Goal: Task Accomplishment & Management: Complete application form

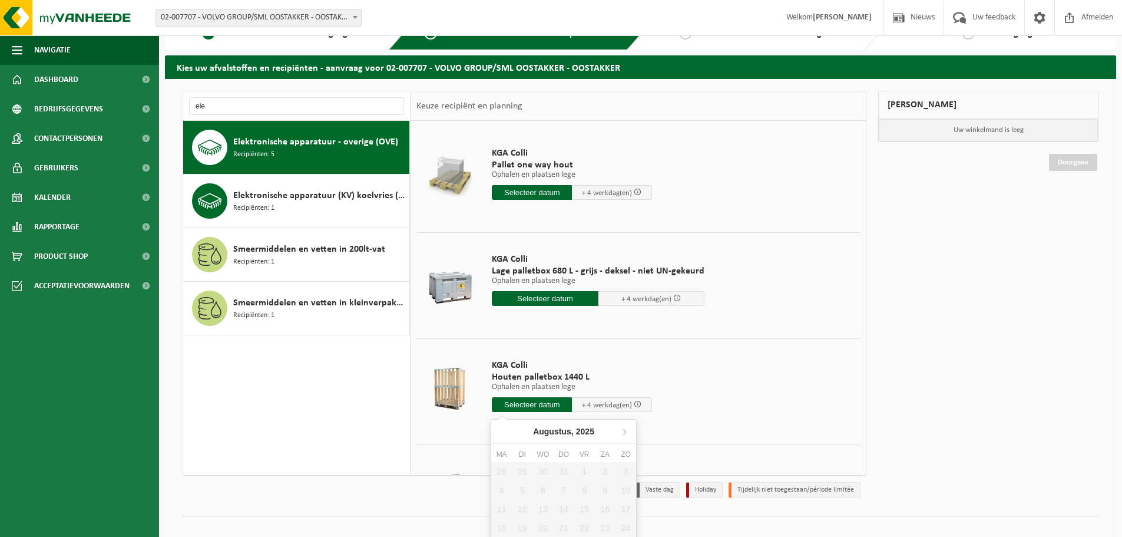
click at [524, 406] on input "text" at bounding box center [532, 404] width 80 height 15
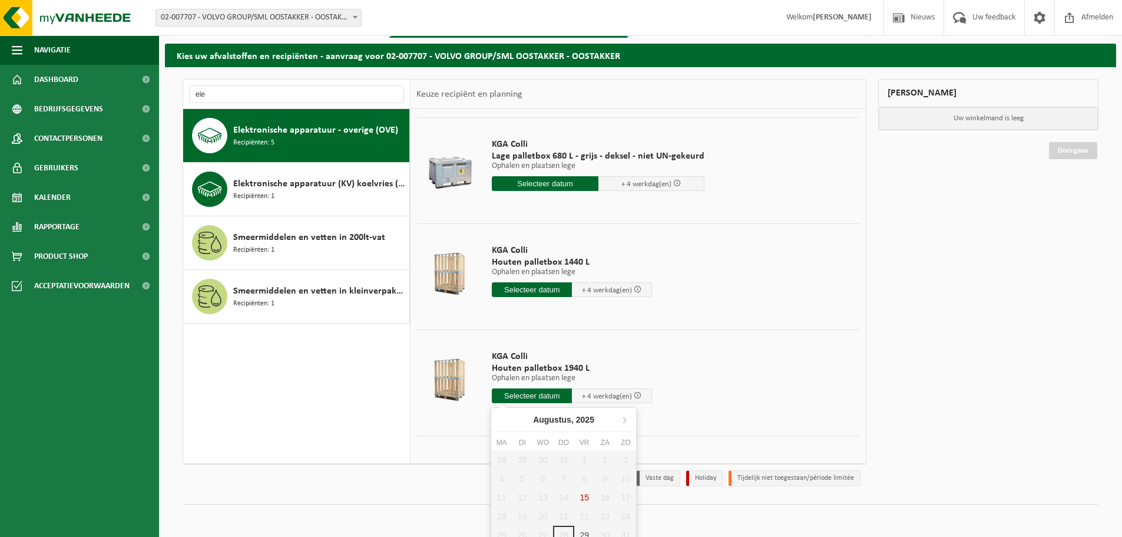
scroll to position [44, 0]
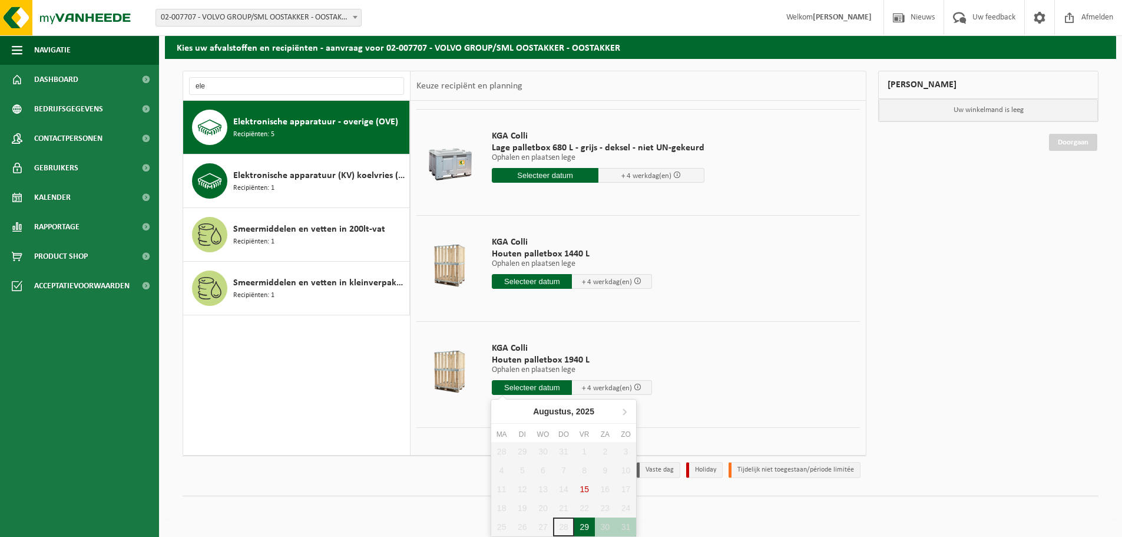
click at [588, 524] on div "29" at bounding box center [584, 526] width 21 height 19
type input "Van 2025-08-29"
type input "2025-08-29"
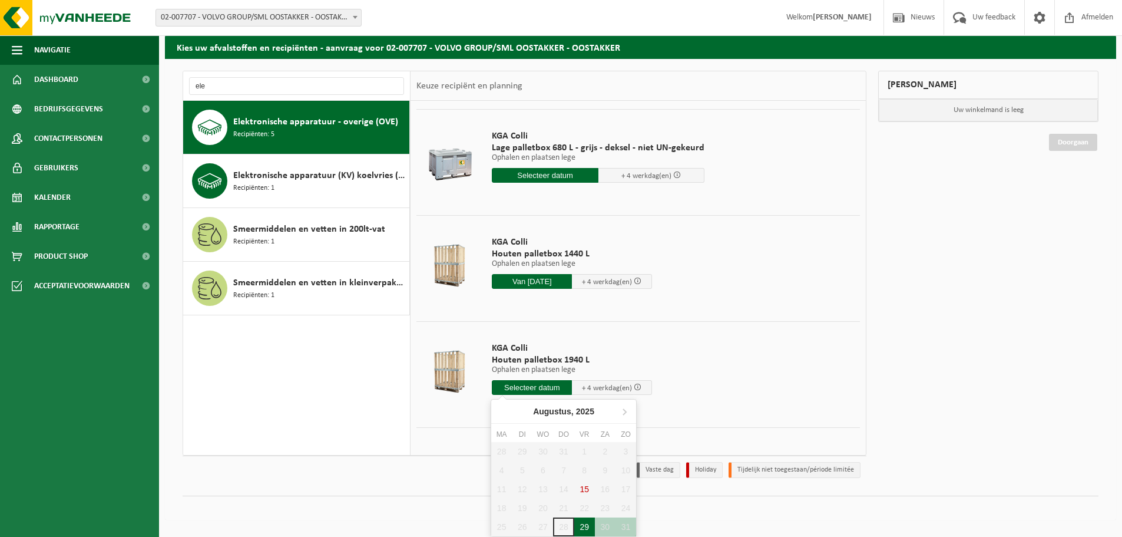
type input "2025-08-29"
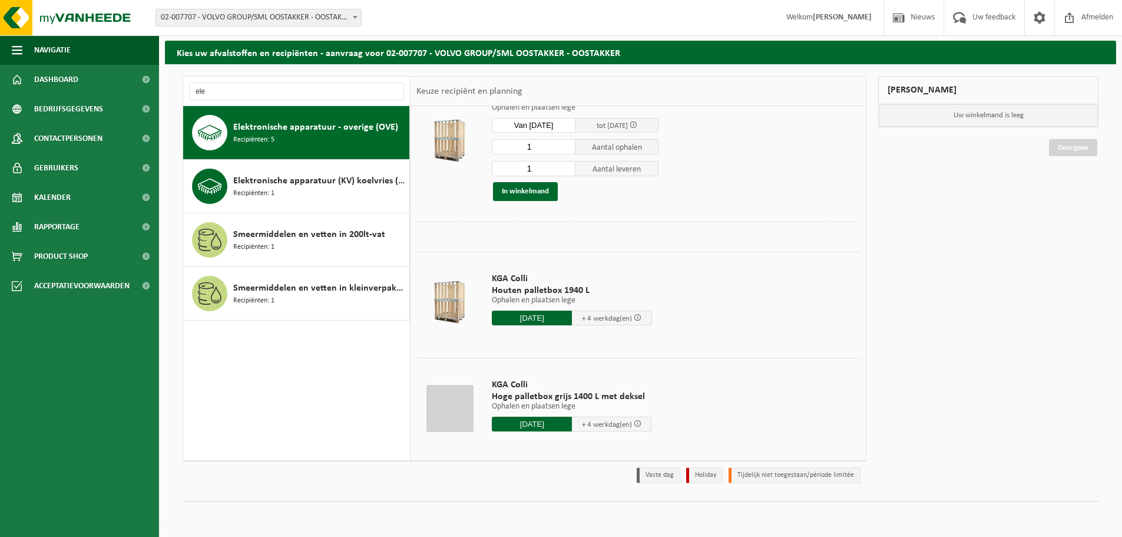
scroll to position [274, 0]
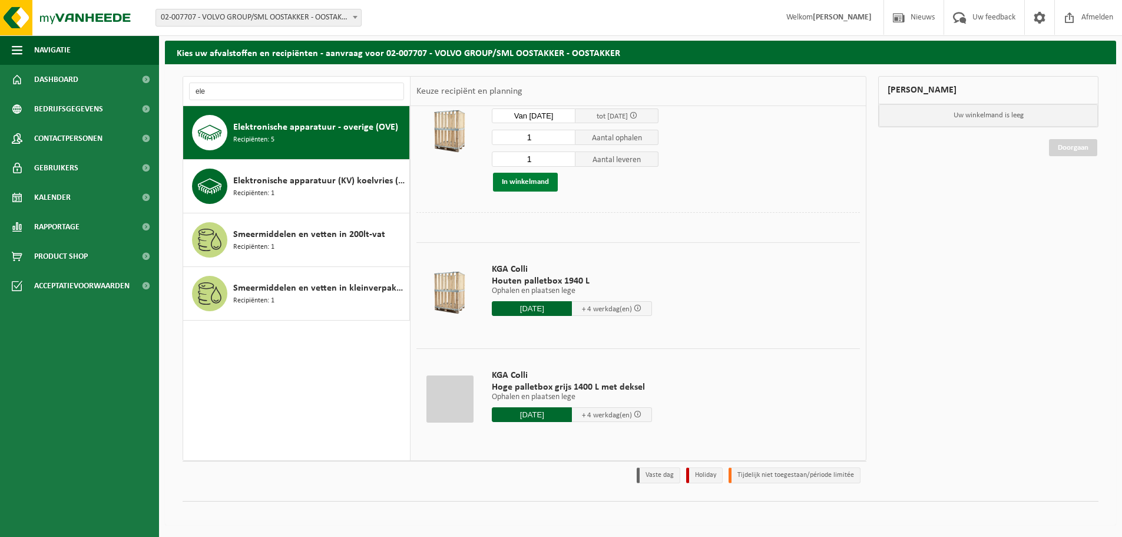
click at [517, 181] on button "In winkelmand" at bounding box center [525, 182] width 65 height 19
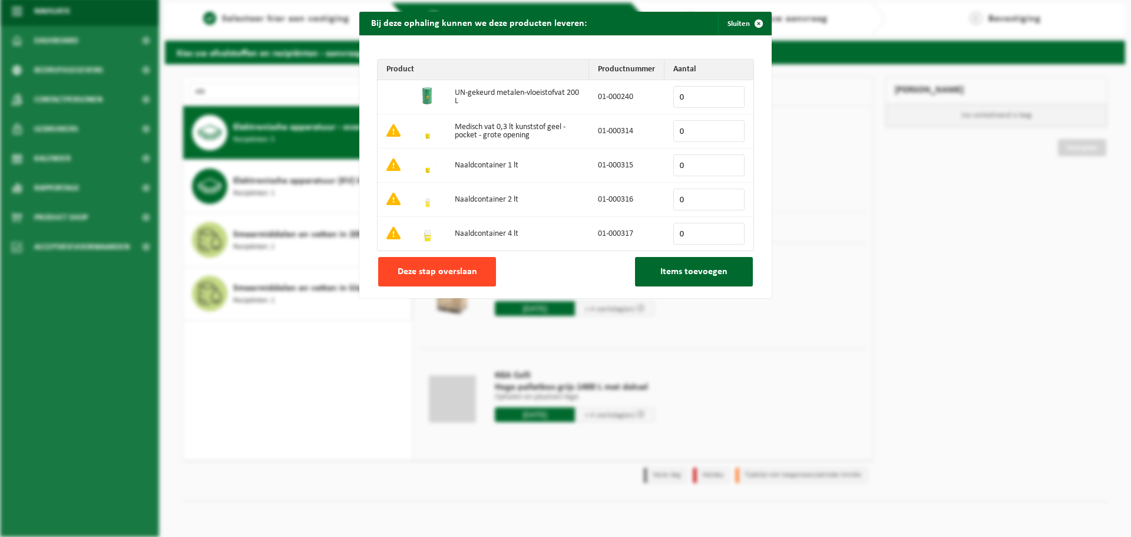
click at [472, 269] on button "Deze stap overslaan" at bounding box center [437, 271] width 118 height 29
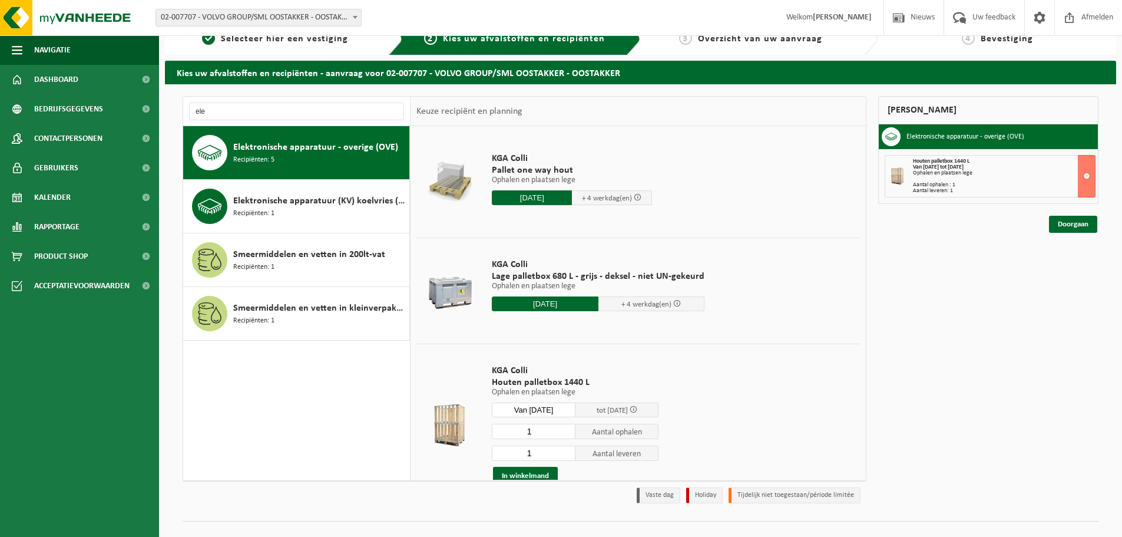
scroll to position [0, 0]
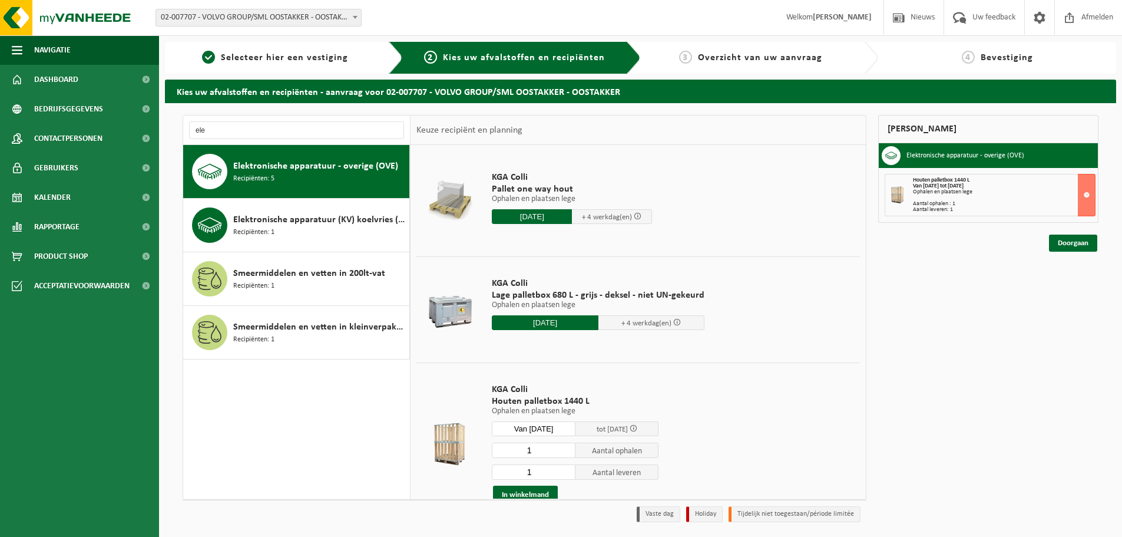
click at [345, 172] on span "Elektronische apparatuur - overige (OVE)" at bounding box center [315, 166] width 165 height 14
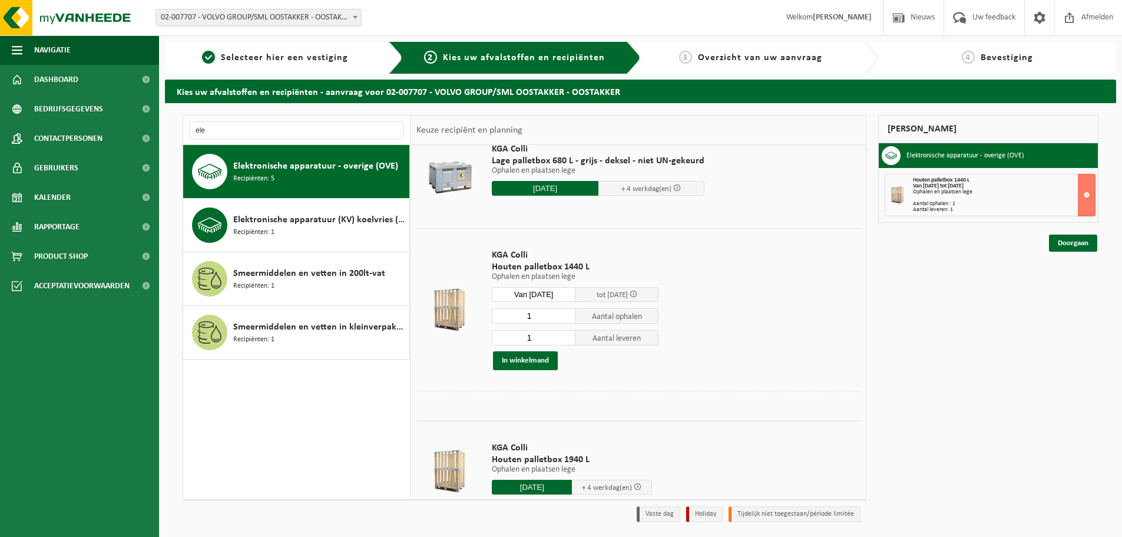
scroll to position [177, 0]
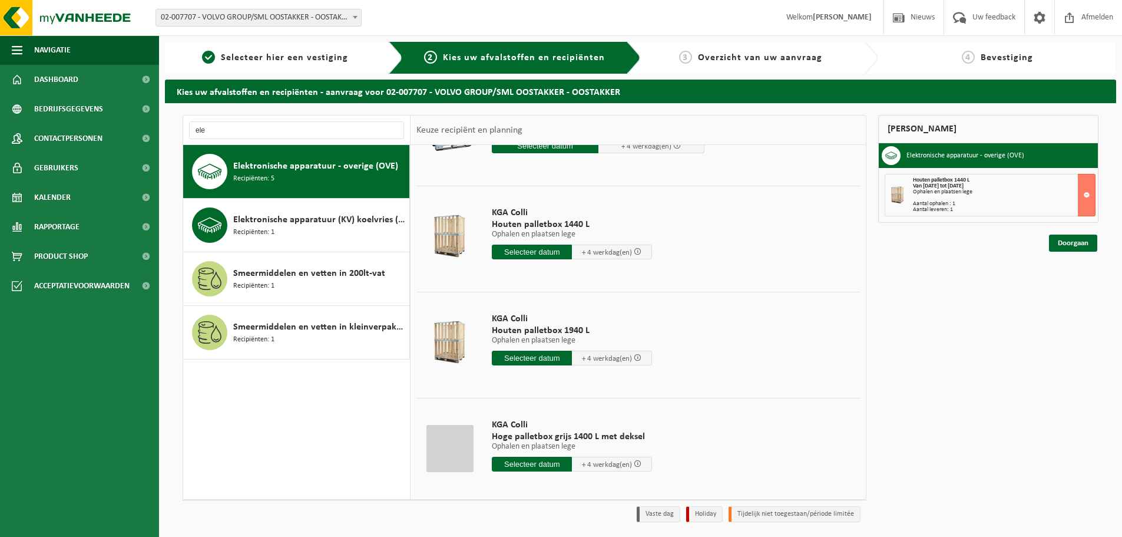
click at [537, 359] on input "text" at bounding box center [532, 357] width 80 height 15
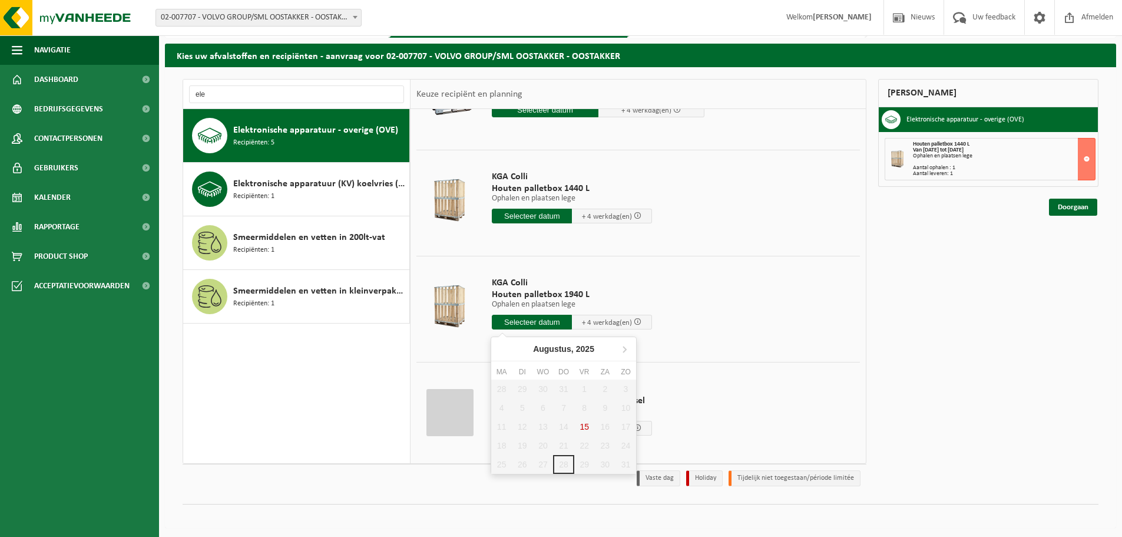
scroll to position [39, 0]
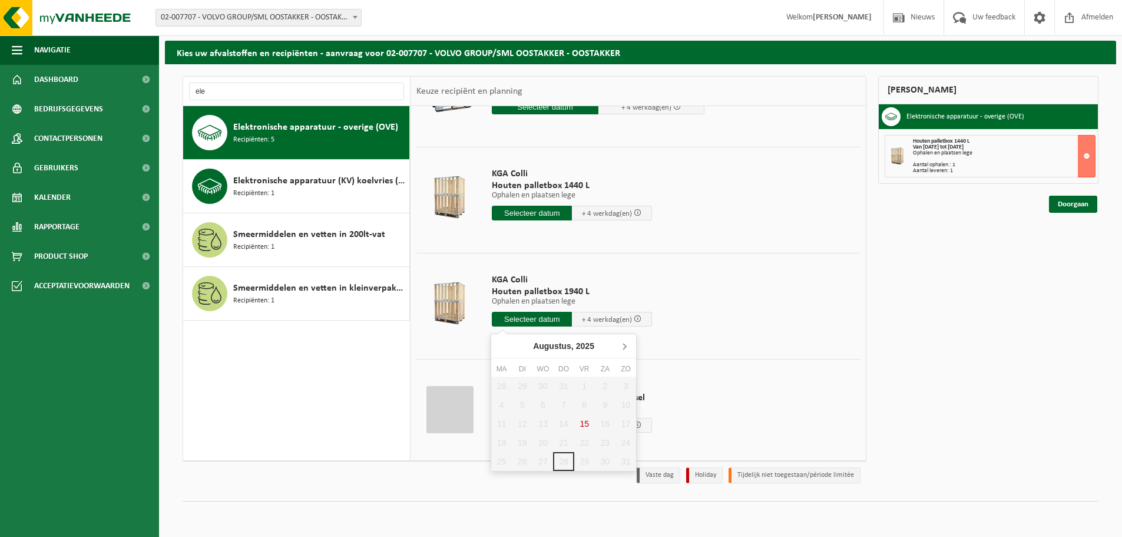
click at [623, 352] on icon at bounding box center [624, 345] width 19 height 19
click at [502, 388] on div "1" at bounding box center [501, 385] width 21 height 19
type input "Van 2025-09-01"
type input "2025-09-01"
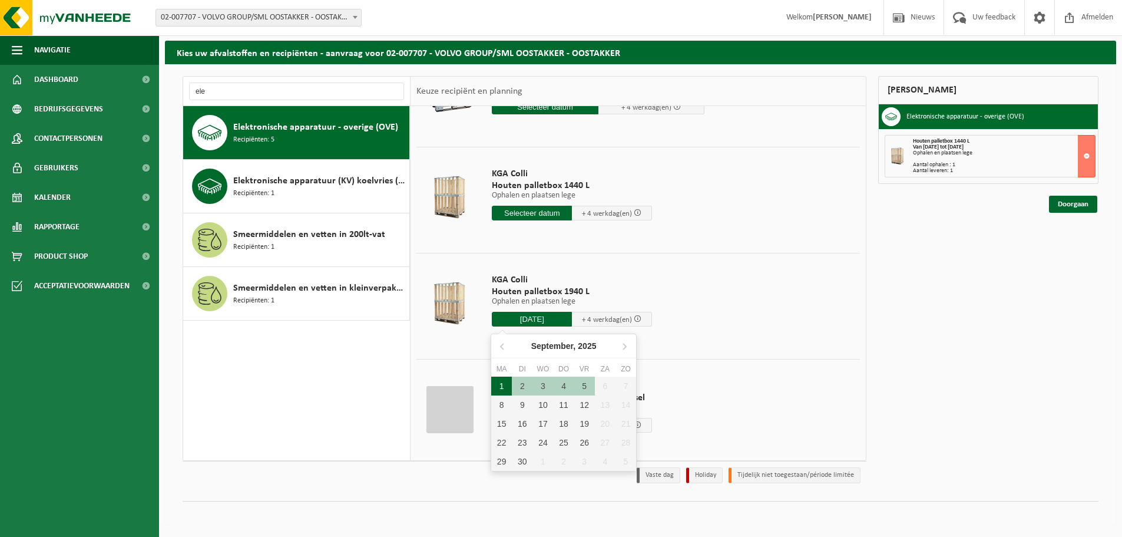
type input "2025-09-01"
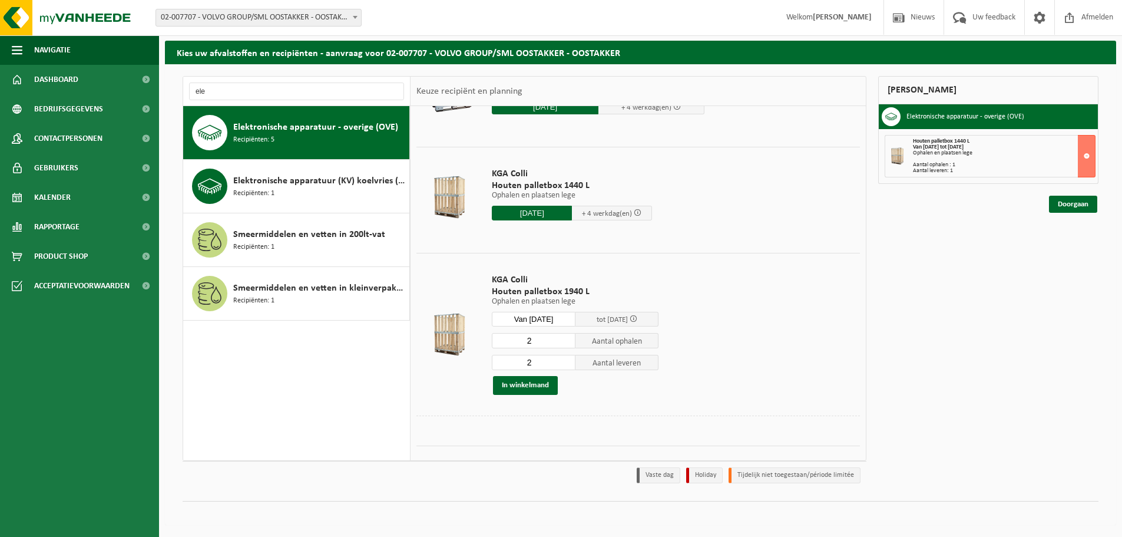
click at [540, 342] on input "2" at bounding box center [534, 340] width 84 height 15
click at [551, 363] on input "2" at bounding box center [534, 362] width 84 height 15
click at [716, 274] on td "KGA Colli Houten palletbox 1940 L Ophalen en plaatsen lege Ophalen en plaatsen …" at bounding box center [671, 334] width 377 height 163
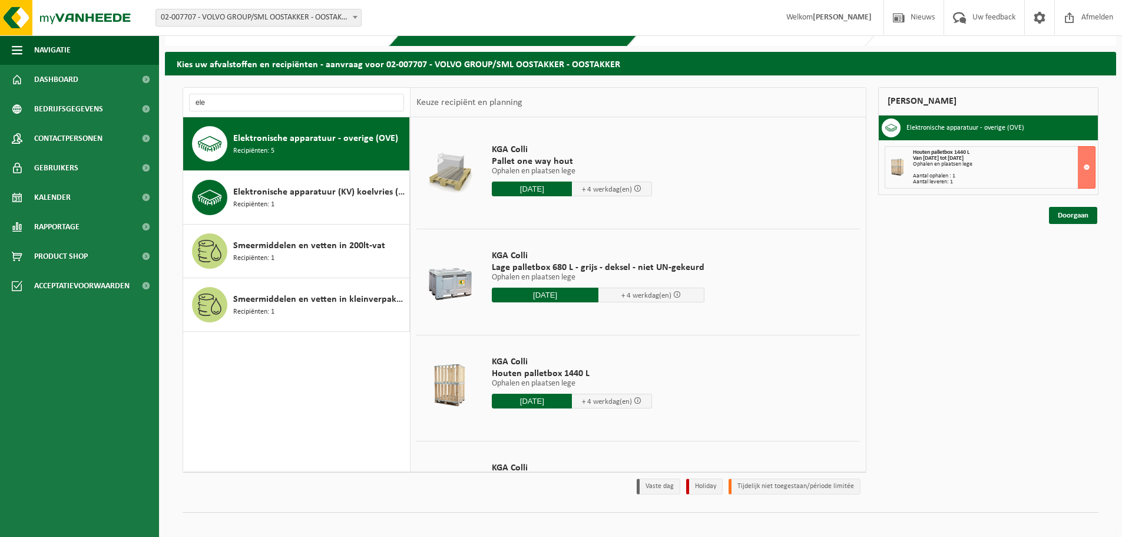
scroll to position [24, 0]
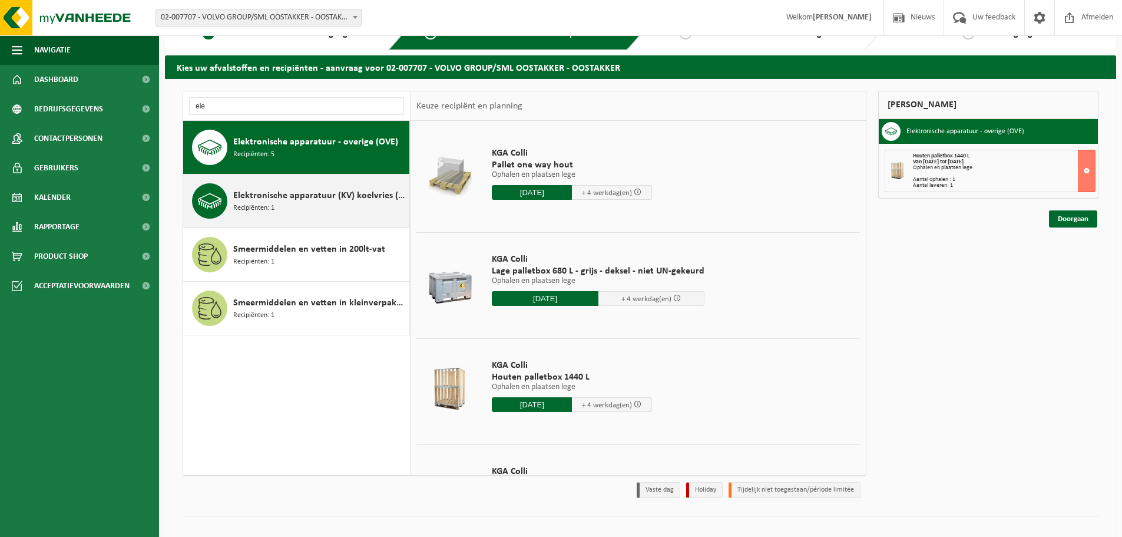
click at [279, 204] on div "Elektronische apparatuur (KV) koelvries (huishoudelijk) Recipiënten: 1" at bounding box center [319, 200] width 173 height 35
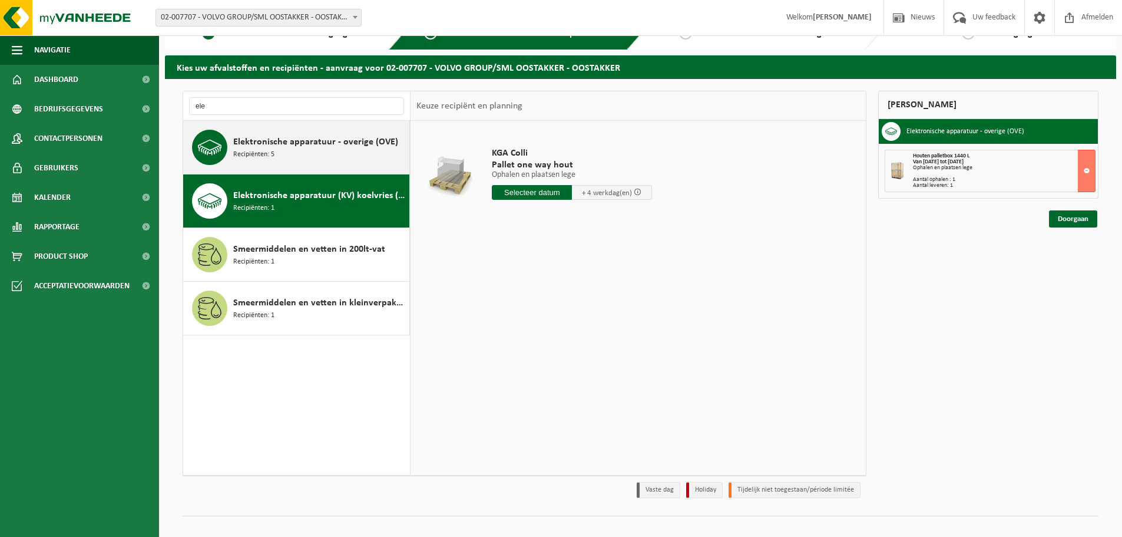
click at [310, 154] on div "Elektronische apparatuur - overige (OVE) Recipiënten: 5" at bounding box center [319, 147] width 173 height 35
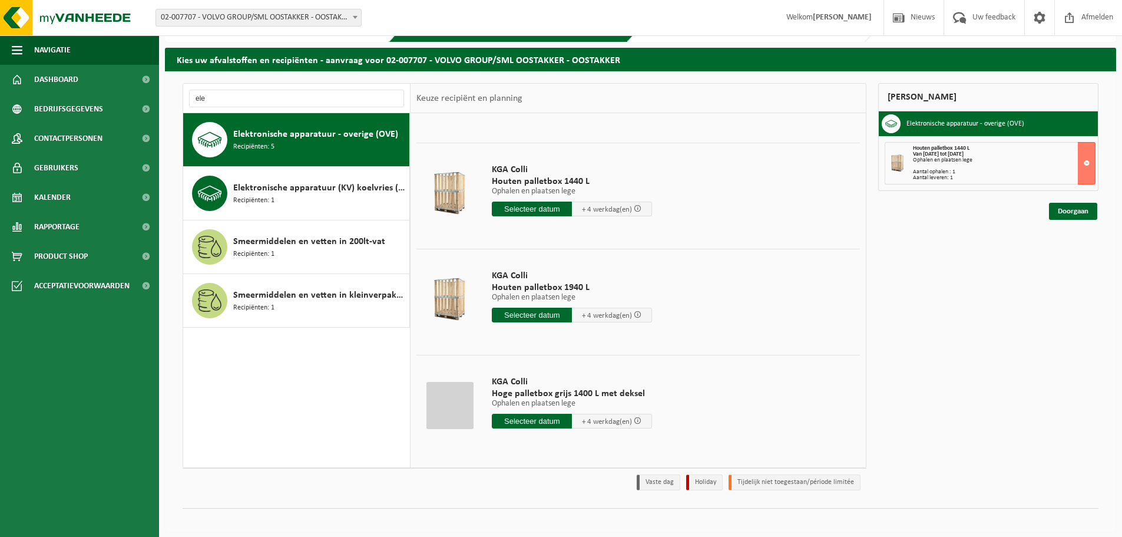
scroll to position [39, 0]
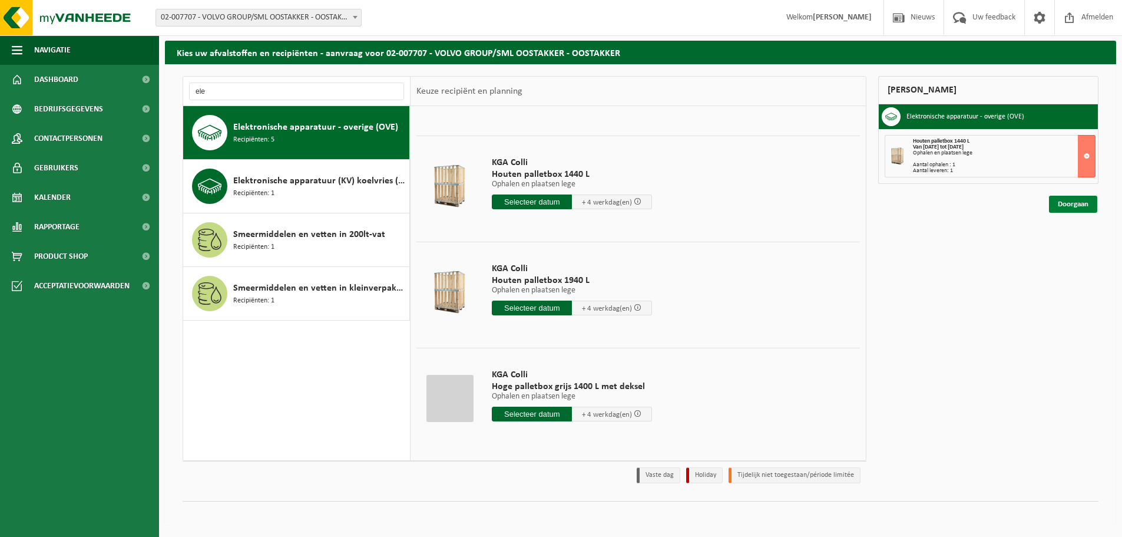
click at [1058, 206] on link "Doorgaan" at bounding box center [1073, 204] width 48 height 17
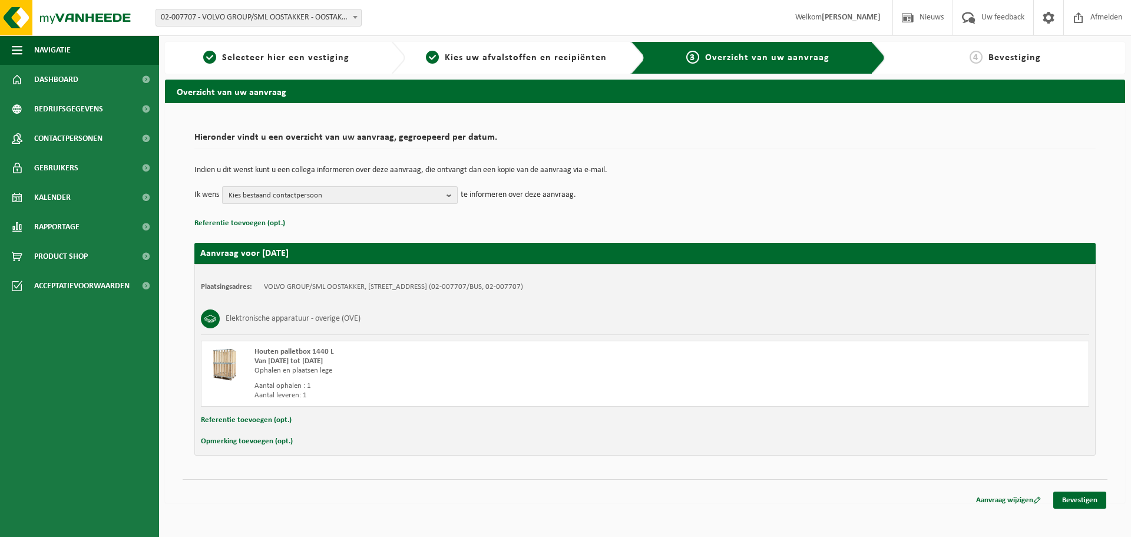
click at [327, 196] on span "Kies bestaand contactpersoon" at bounding box center [335, 196] width 213 height 18
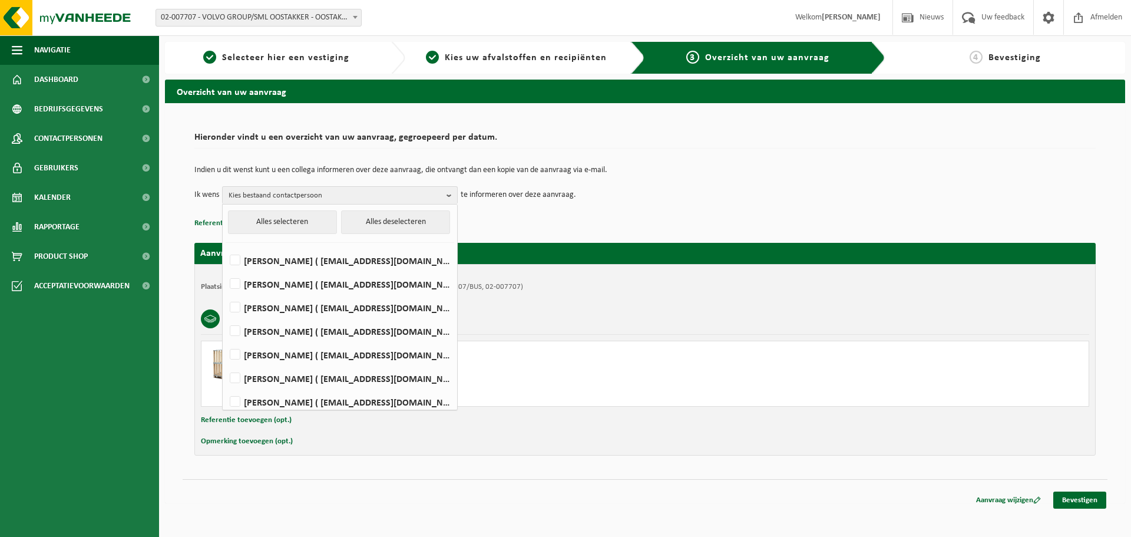
click at [492, 214] on div "Indien u dit wenst kunt u een collega informeren over deze aanvraag, die ontvan…" at bounding box center [644, 184] width 901 height 61
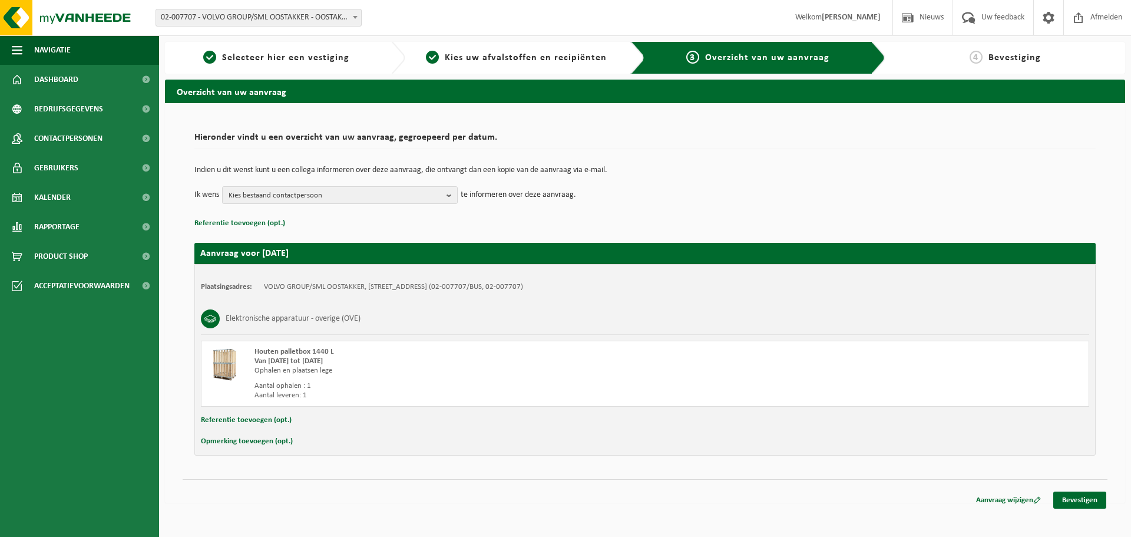
click at [249, 436] on button "Opmerking toevoegen (opt.)" at bounding box center [247, 441] width 92 height 15
click at [303, 453] on div "Plaatsingsadres: VOLVO GROUP/SML OOSTAKKER, 9041 OOSTAKKER, SMALLEHEERWEG 29 (0…" at bounding box center [644, 361] width 901 height 194
click at [312, 442] on input "text" at bounding box center [668, 443] width 819 height 18
type input "+ 2 frigo's op pallet + 1 grote TV op pallet"
click at [1080, 502] on link "Bevestigen" at bounding box center [1079, 502] width 53 height 17
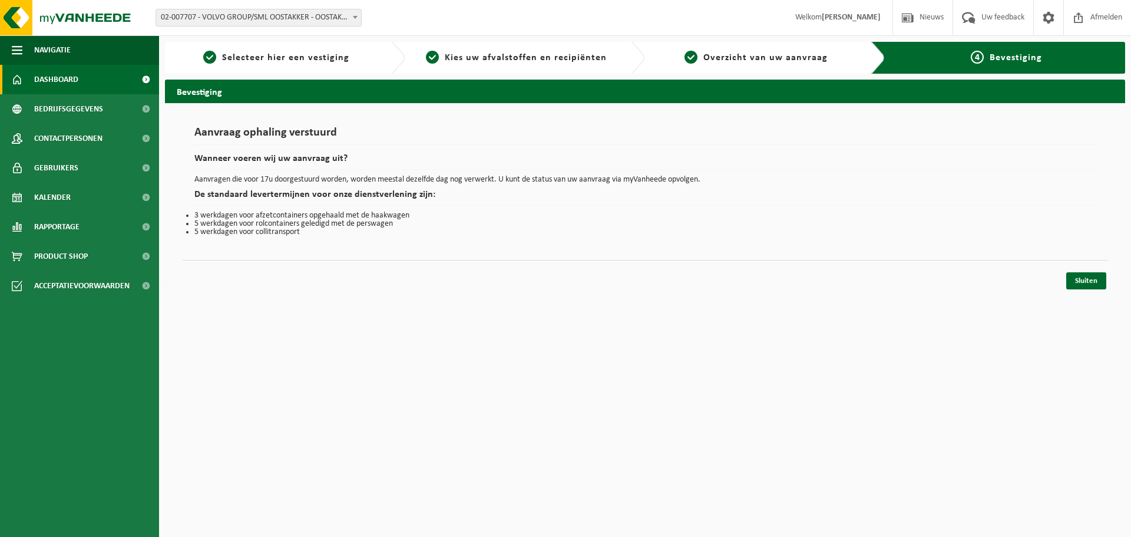
click at [80, 73] on link "Dashboard" at bounding box center [79, 79] width 159 height 29
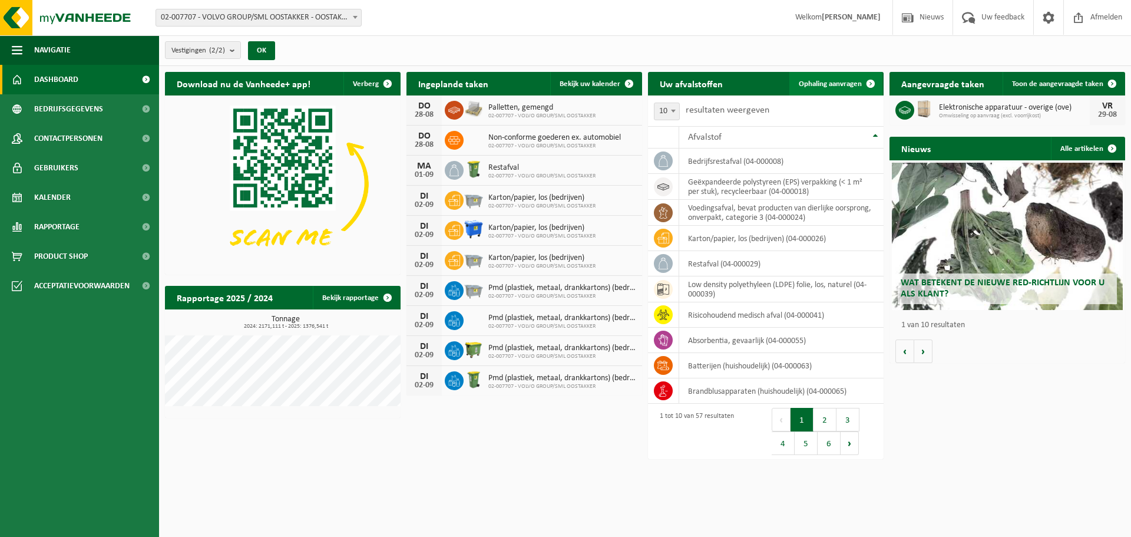
click at [846, 80] on span "Ophaling aanvragen" at bounding box center [830, 84] width 63 height 8
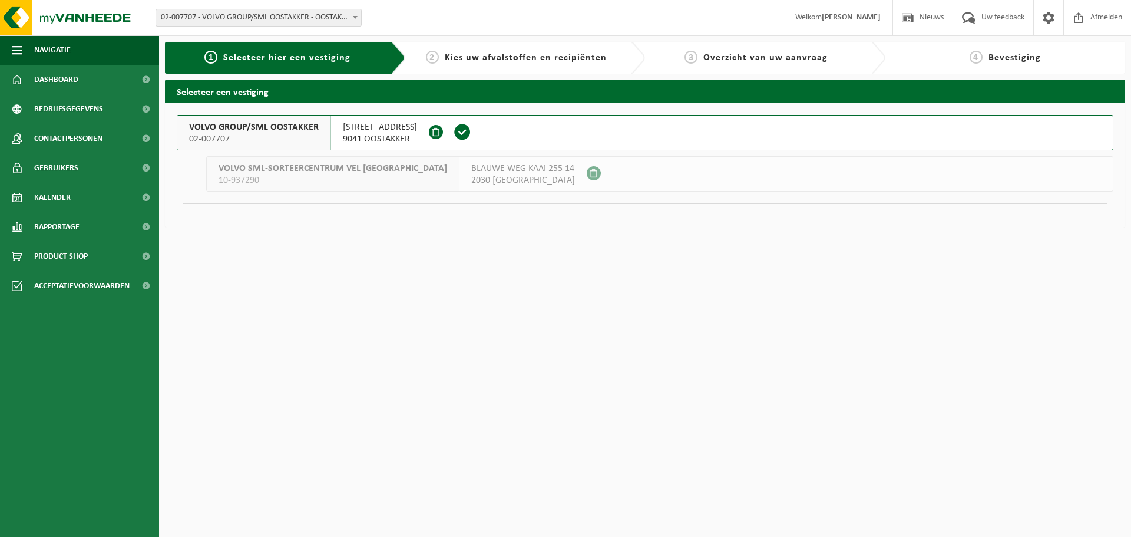
click at [376, 128] on span "[STREET_ADDRESS]" at bounding box center [380, 127] width 74 height 12
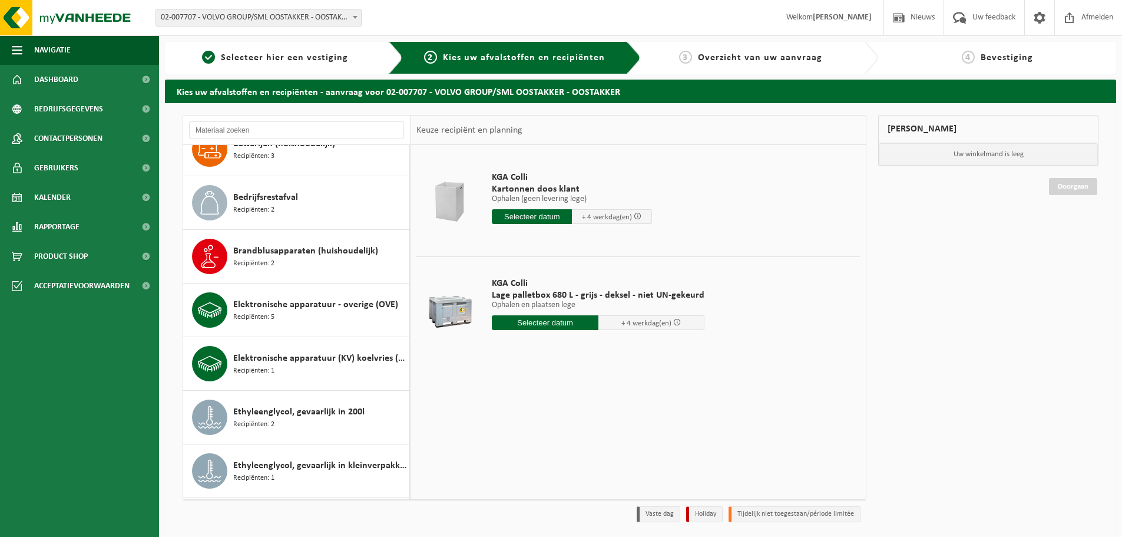
scroll to position [412, 0]
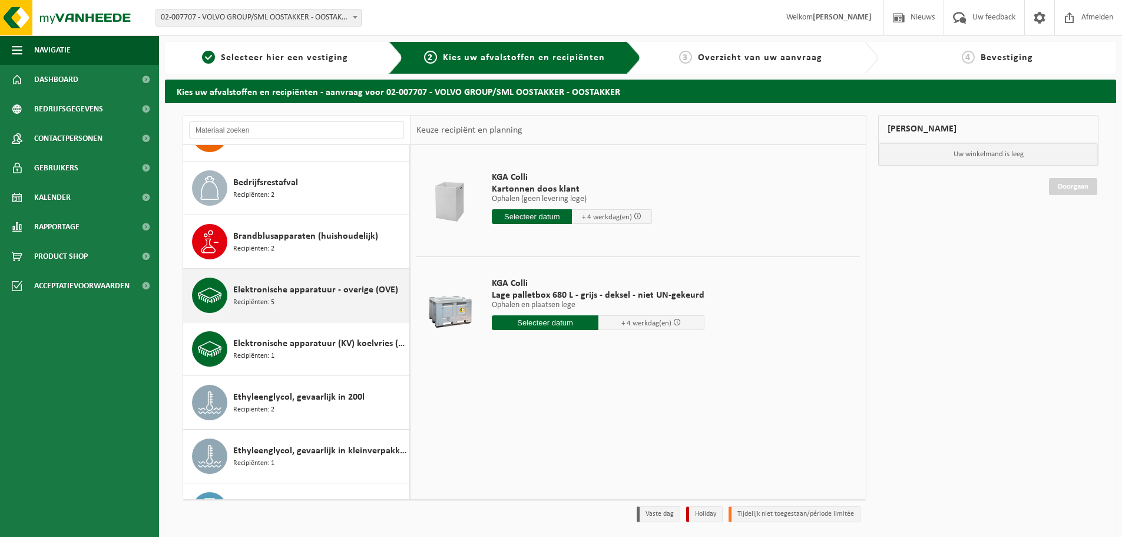
click at [335, 309] on div "Elektronische apparatuur - overige (OVE) Recipiënten: 5" at bounding box center [319, 294] width 173 height 35
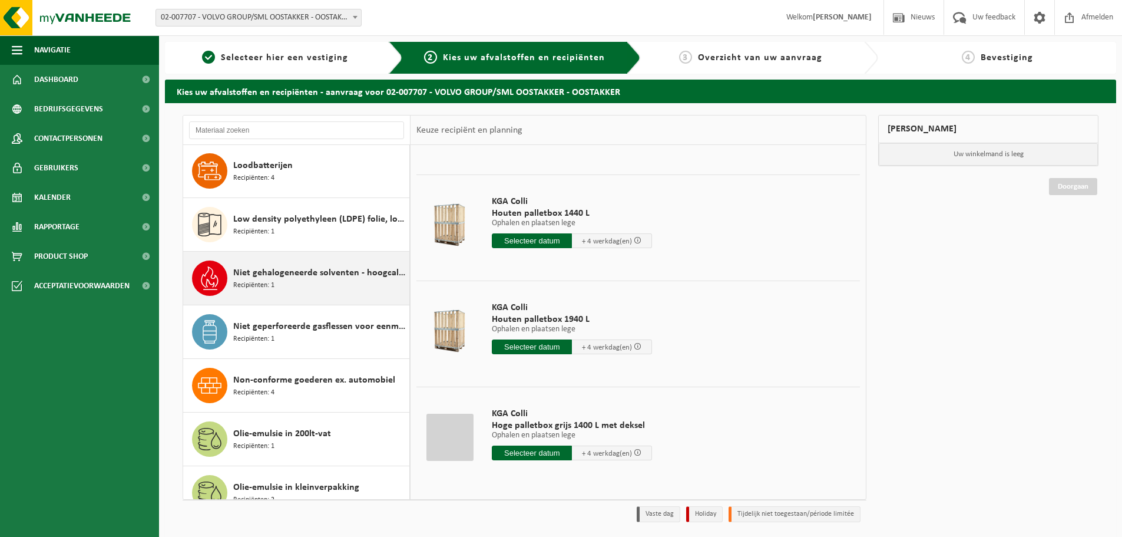
scroll to position [1523, 0]
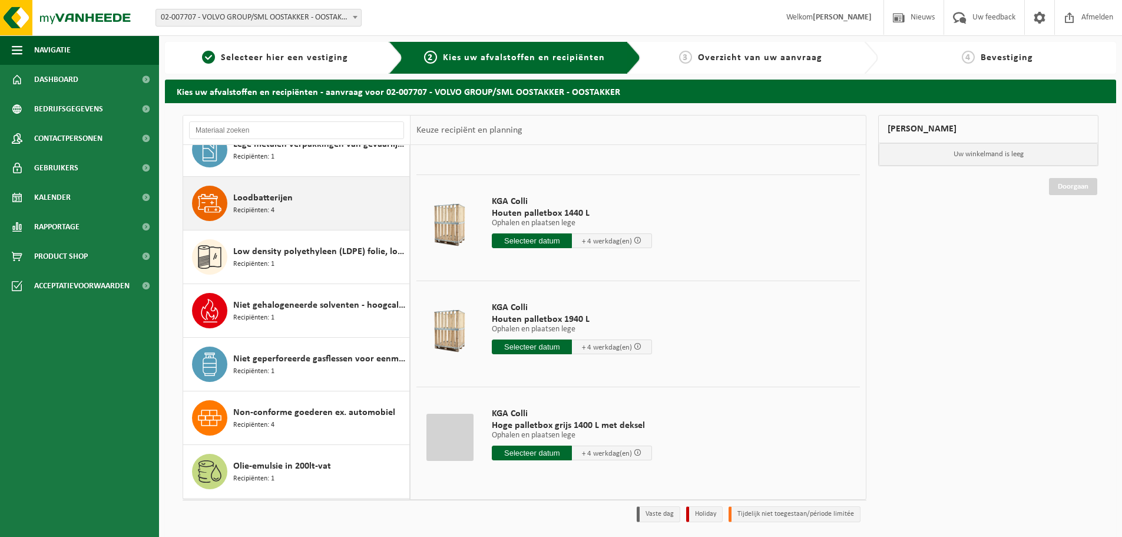
click at [276, 203] on span "Loodbatterijen" at bounding box center [262, 198] width 59 height 14
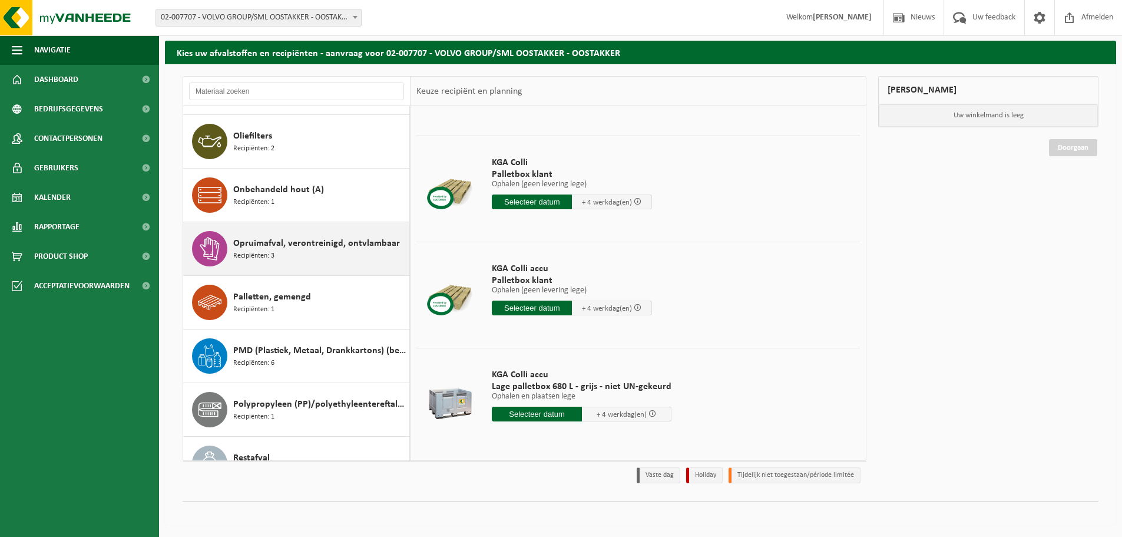
scroll to position [1981, 0]
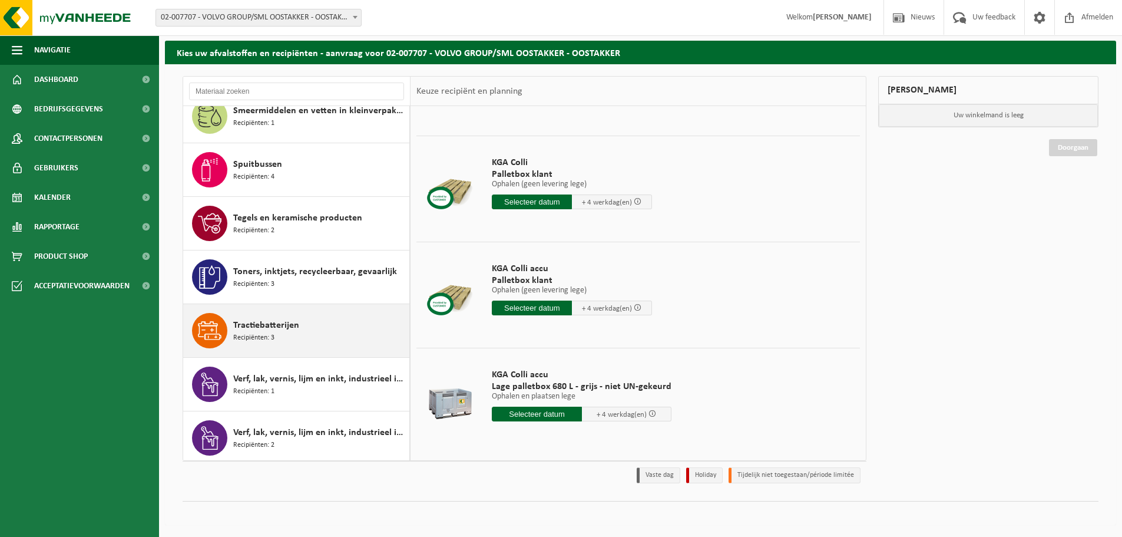
click at [290, 332] on div "Tractiebatterijen Recipiënten: 3" at bounding box center [319, 330] width 173 height 35
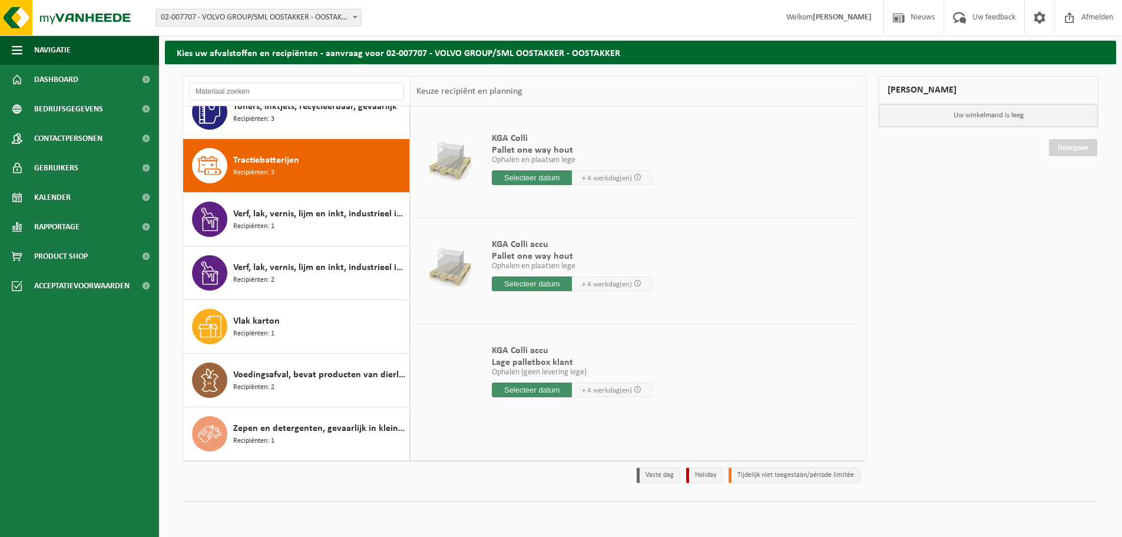
scroll to position [0, 0]
